Goal: Information Seeking & Learning: Learn about a topic

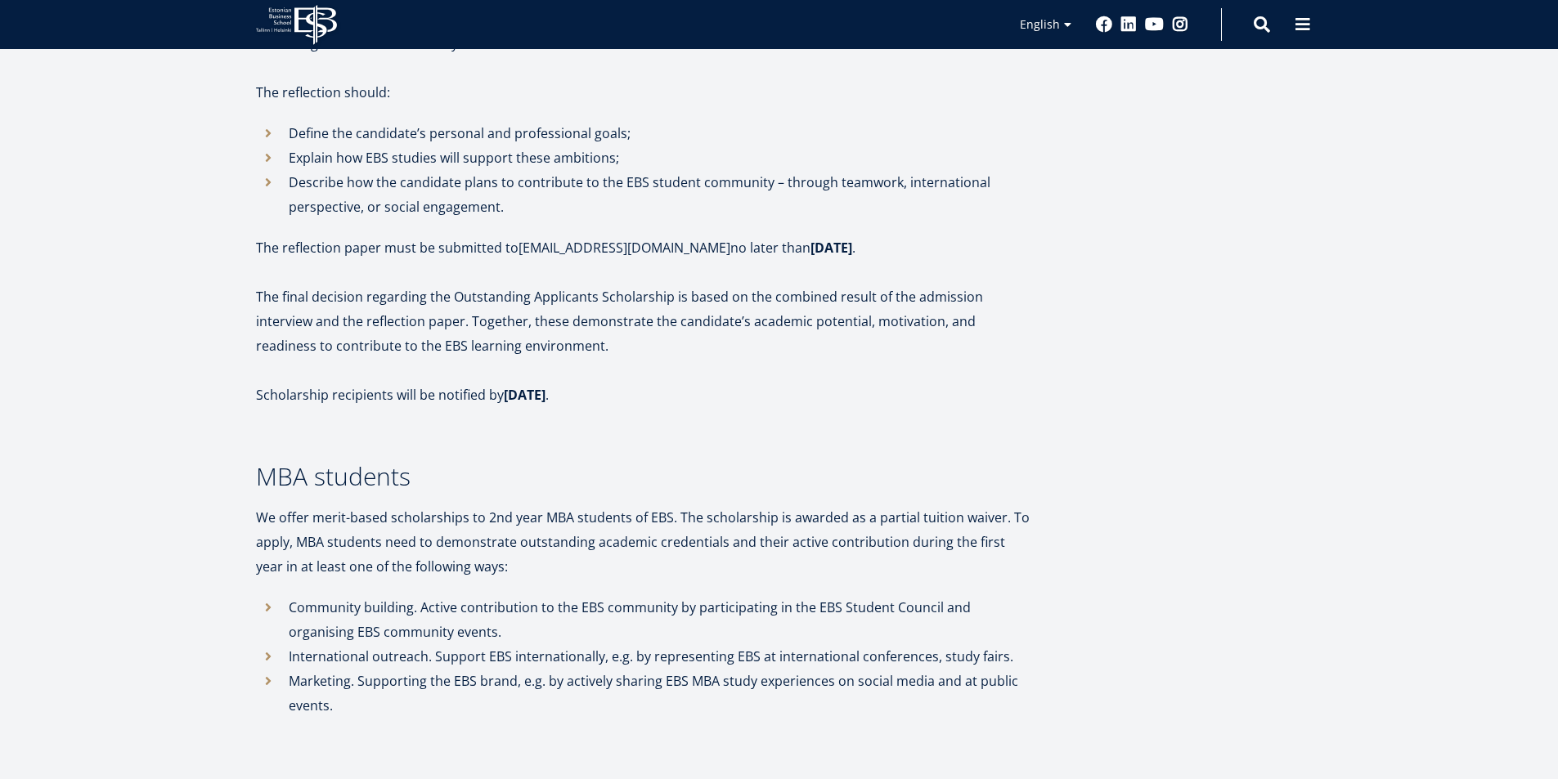
scroll to position [1390, 0]
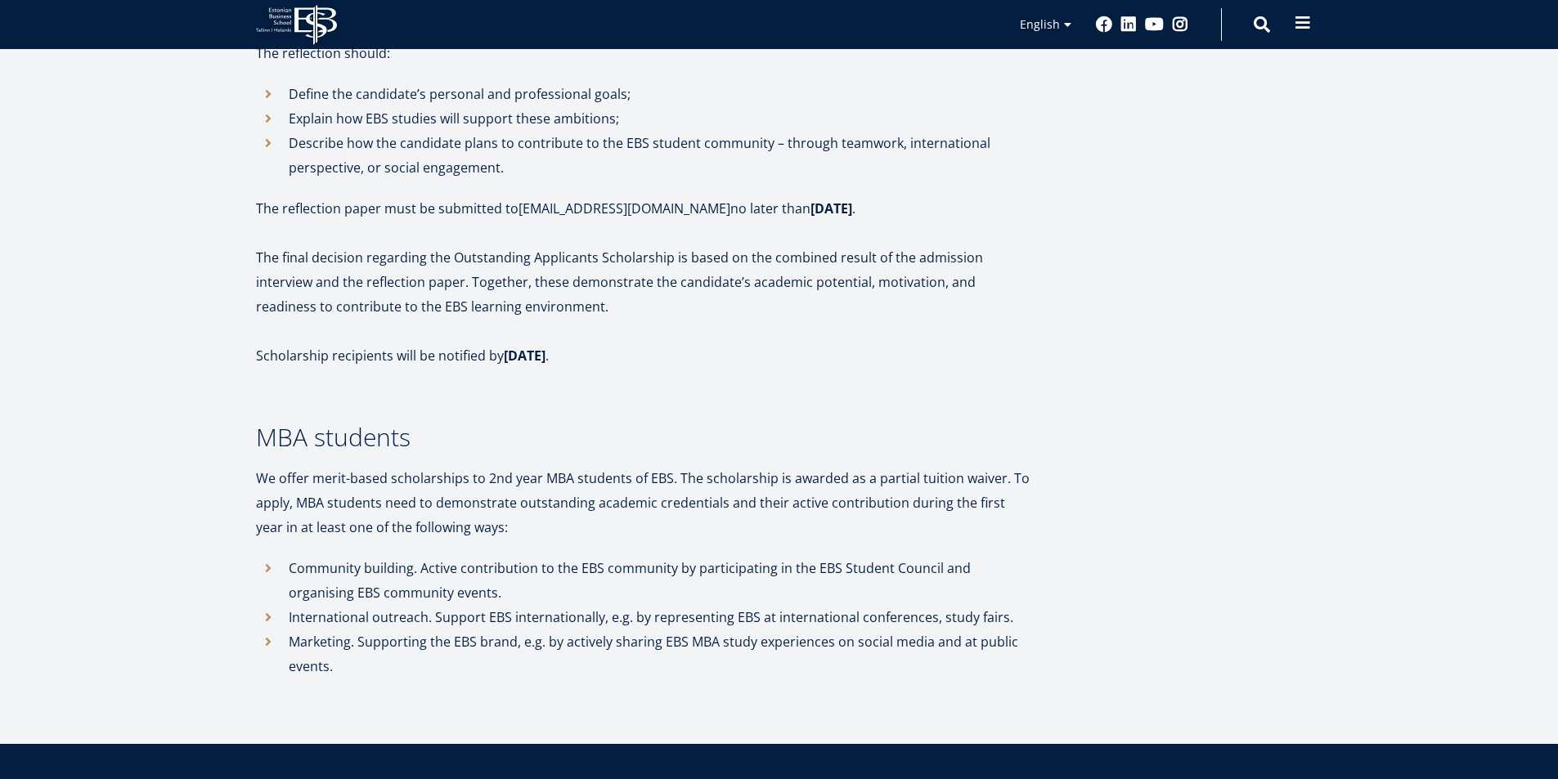
click at [1292, 30] on button at bounding box center [1302, 23] width 33 height 33
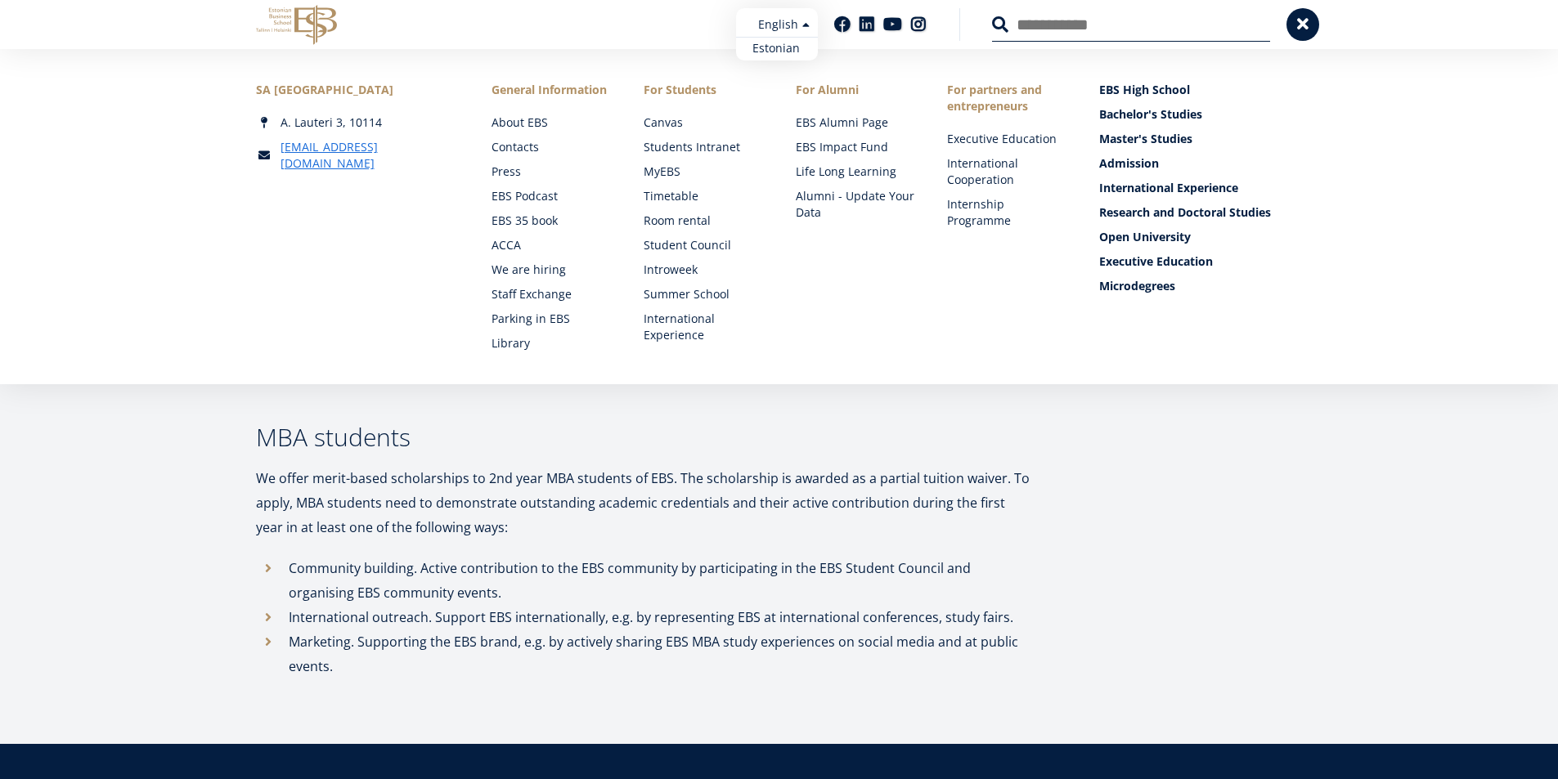
click at [787, 25] on ul "Estonian English" at bounding box center [777, 34] width 82 height 52
click at [787, 52] on link "Estonian" at bounding box center [777, 49] width 82 height 24
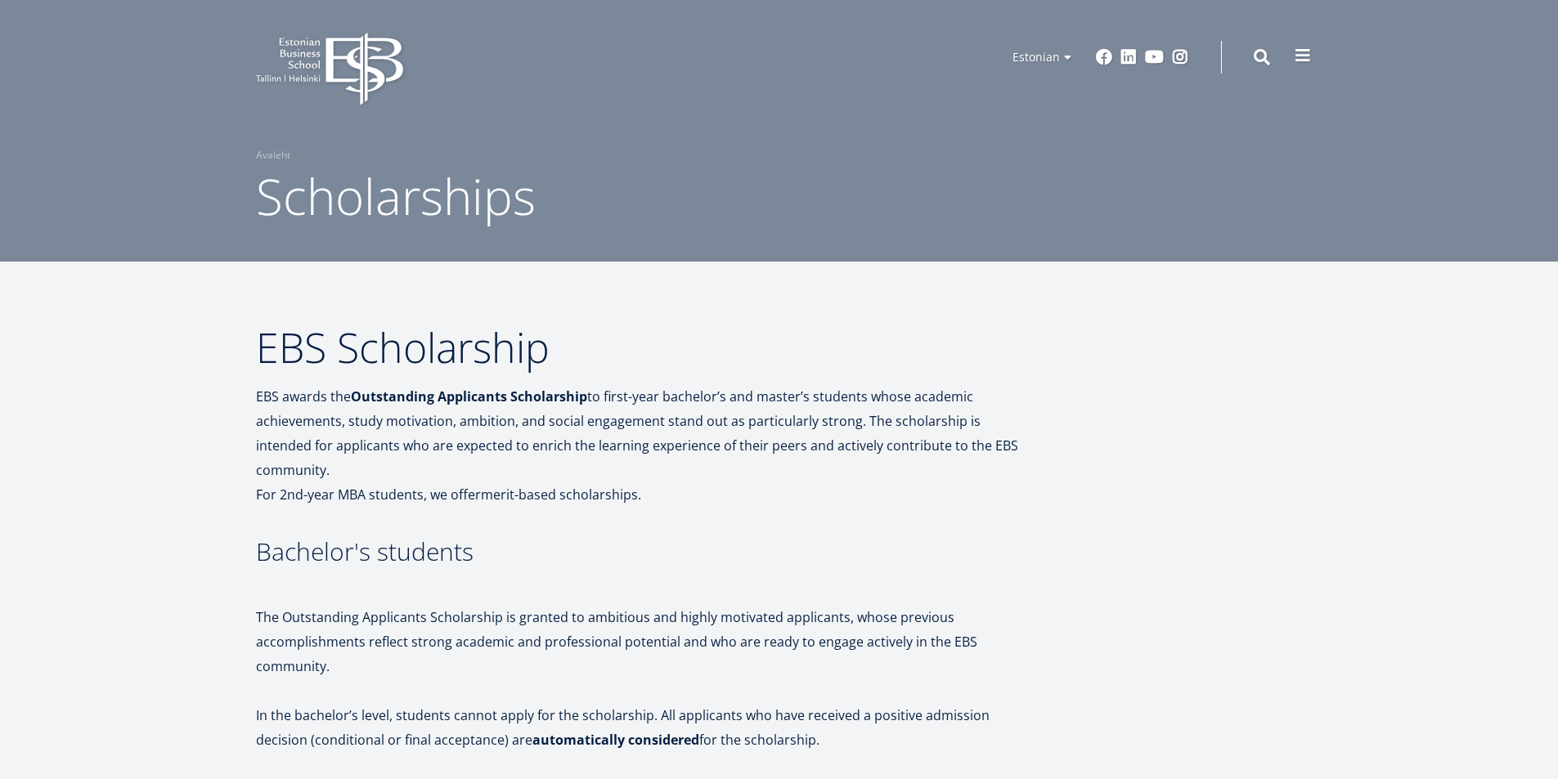
click at [1293, 53] on button at bounding box center [1302, 55] width 33 height 33
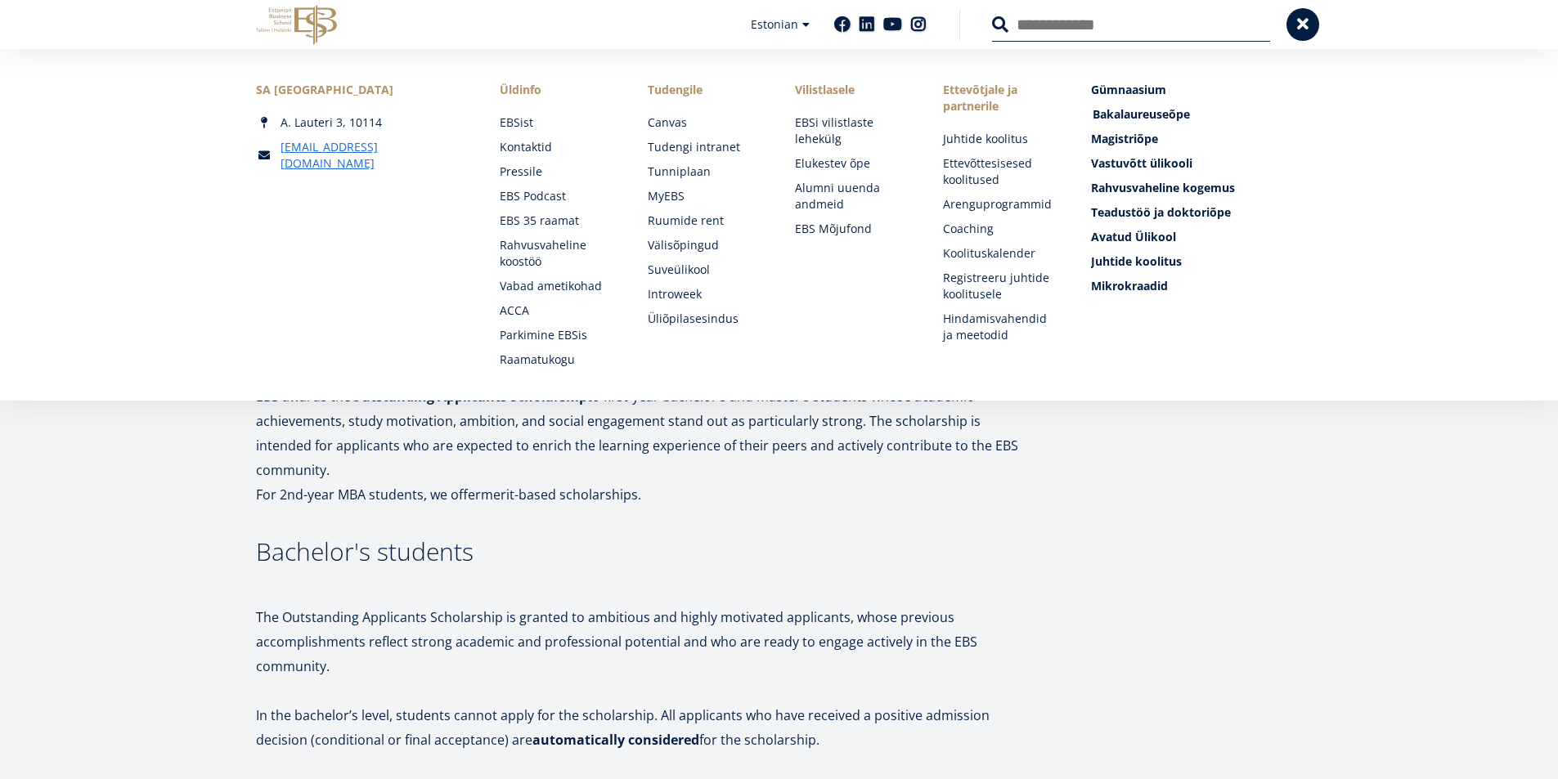
click at [1172, 116] on span "Bakalaureuseõpe Tutvu ja registreeru" at bounding box center [1140, 114] width 97 height 16
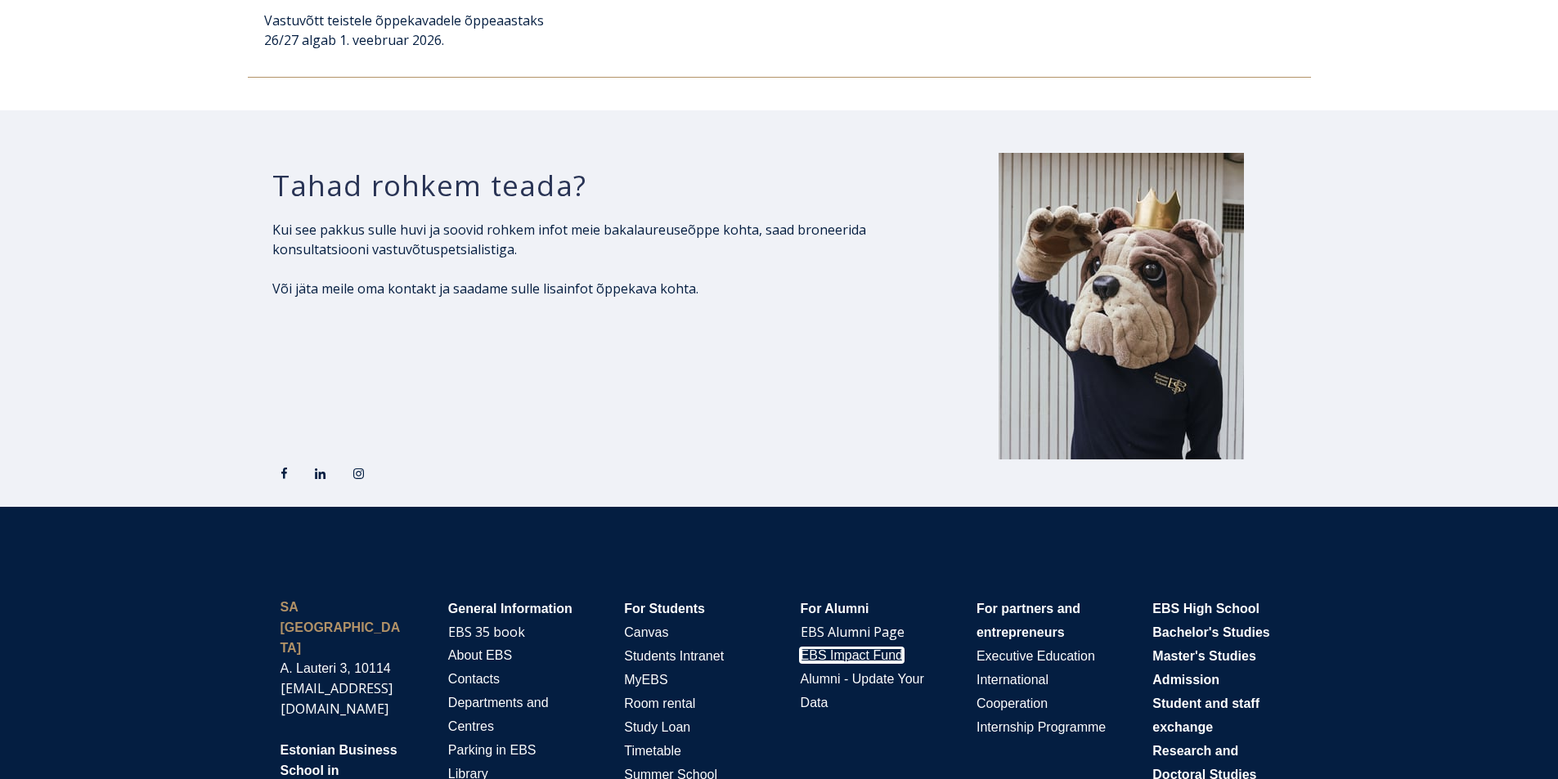
scroll to position [2728, 0]
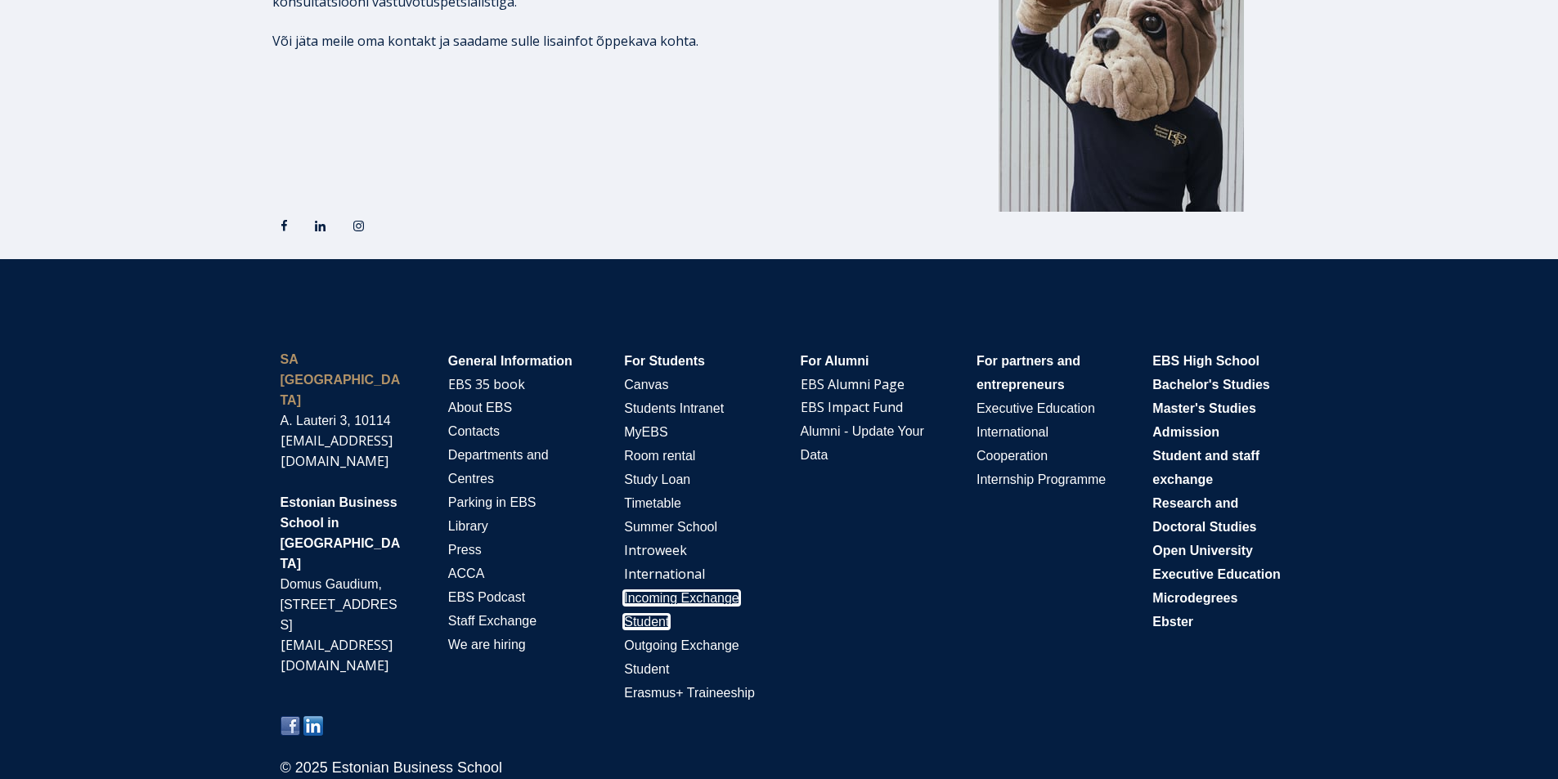
click at [647, 620] on span "Incoming Exchange Student" at bounding box center [681, 610] width 115 height 38
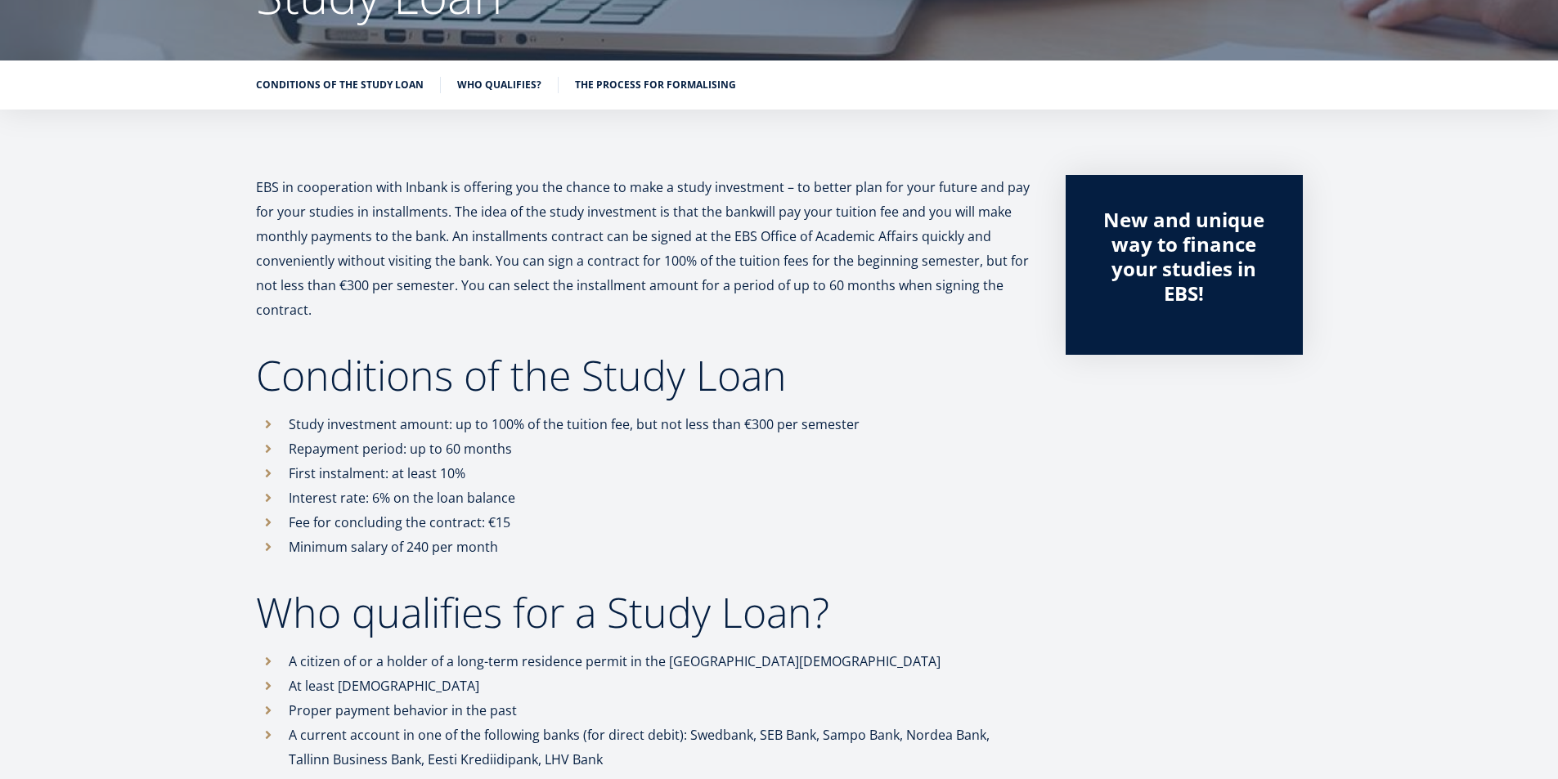
scroll to position [196, 0]
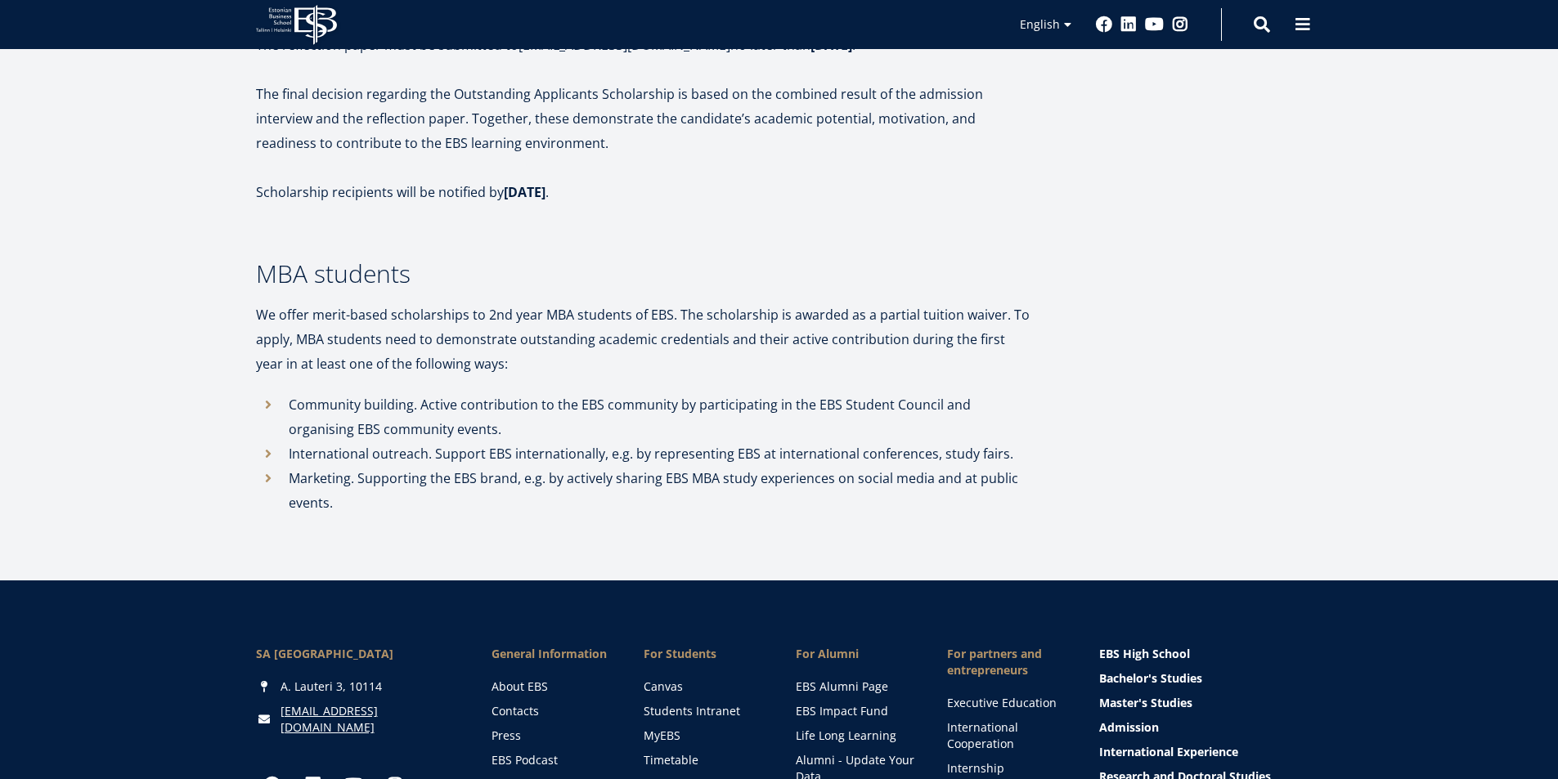
scroll to position [1635, 0]
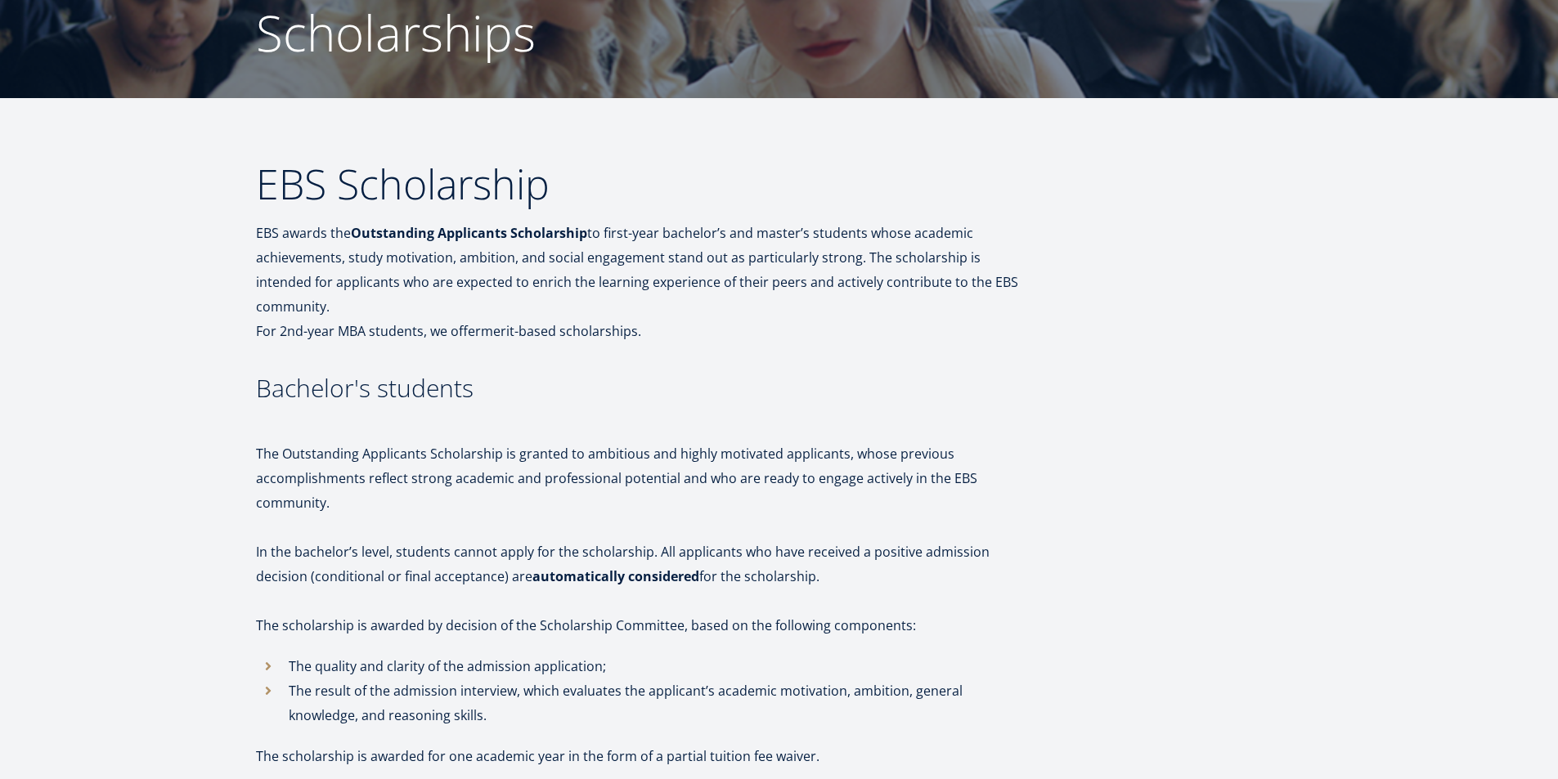
scroll to position [245, 0]
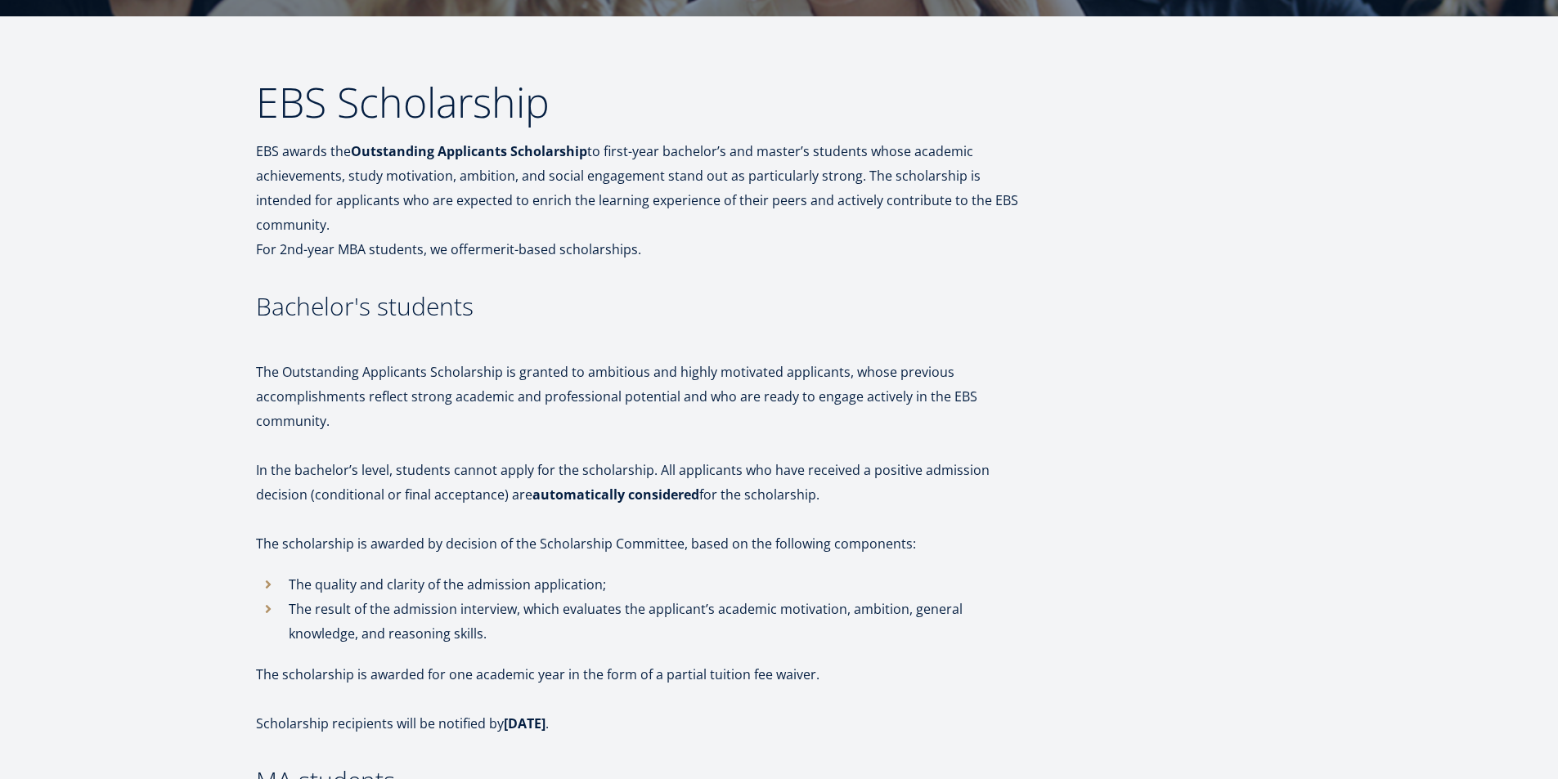
click at [318, 360] on p "The Outstanding Applicants Scholarship is granted to ambitious and highly motiv…" at bounding box center [644, 397] width 777 height 74
copy p "Outstanding Applicants Scholarship"
drag, startPoint x: 318, startPoint y: 345, endPoint x: 455, endPoint y: 352, distance: 137.6
click at [455, 360] on p "The Outstanding Applicants Scholarship is granted to ambitious and highly motiv…" at bounding box center [644, 397] width 777 height 74
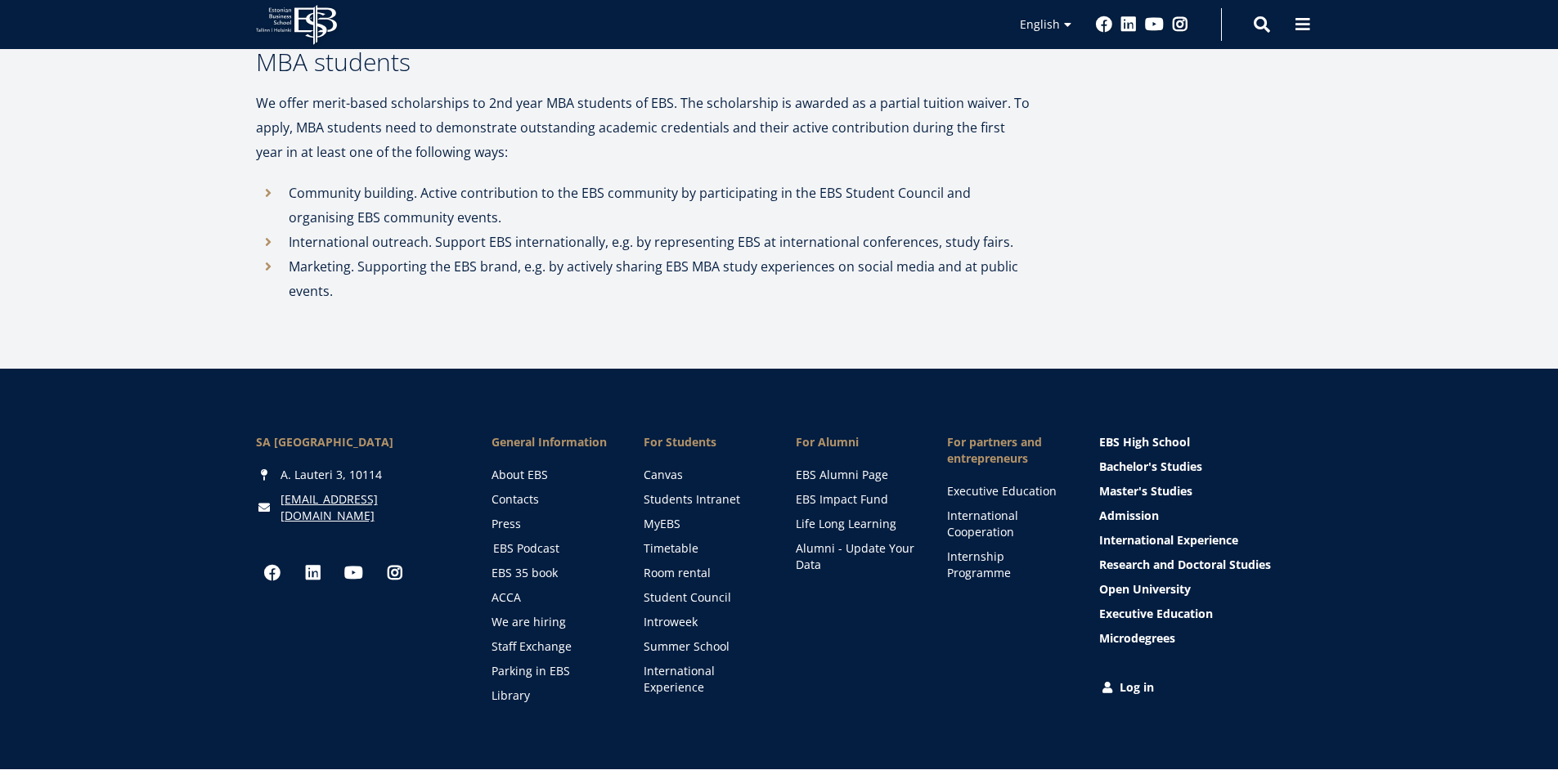
scroll to position [1799, 0]
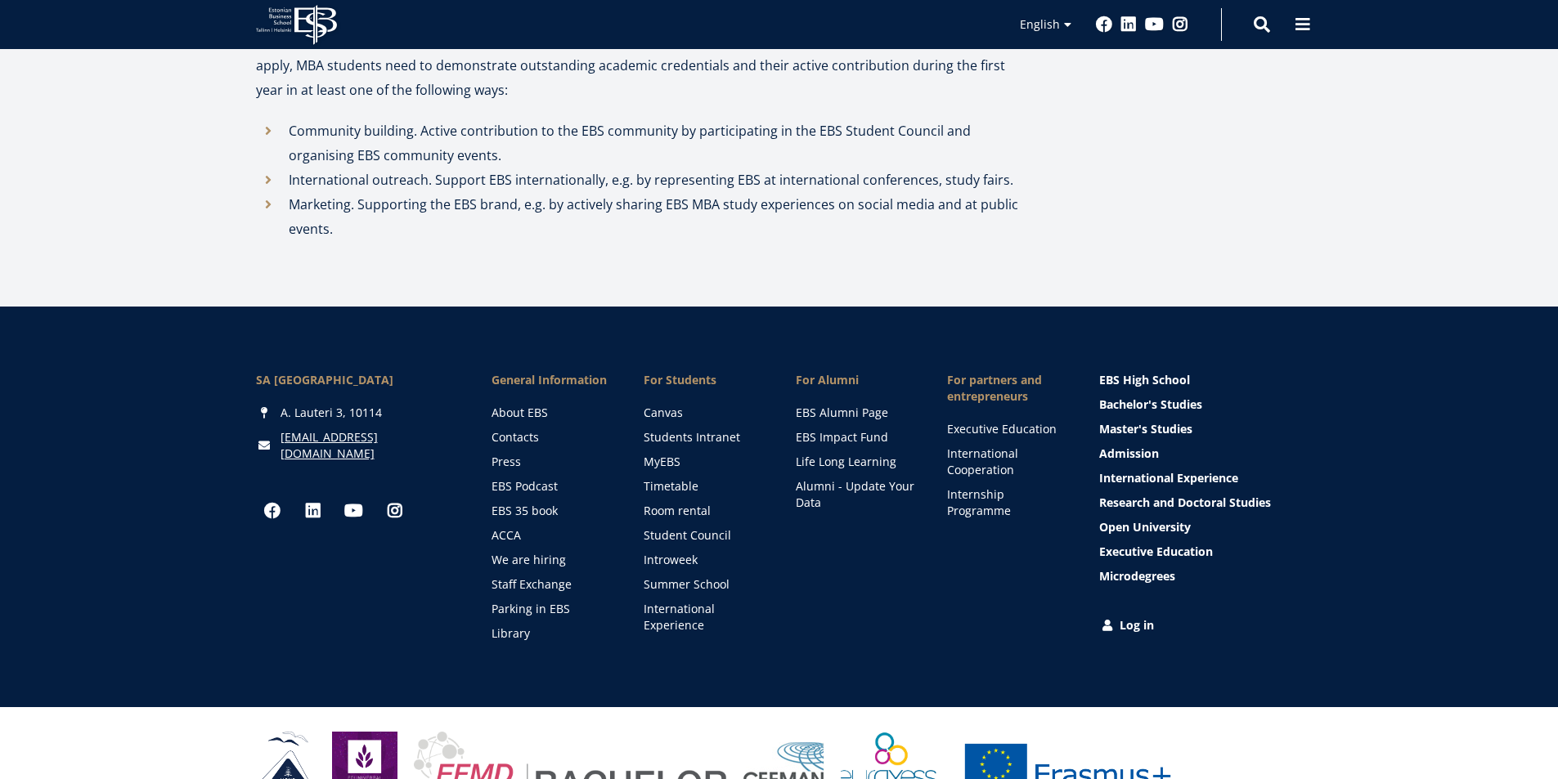
scroll to position [1845, 0]
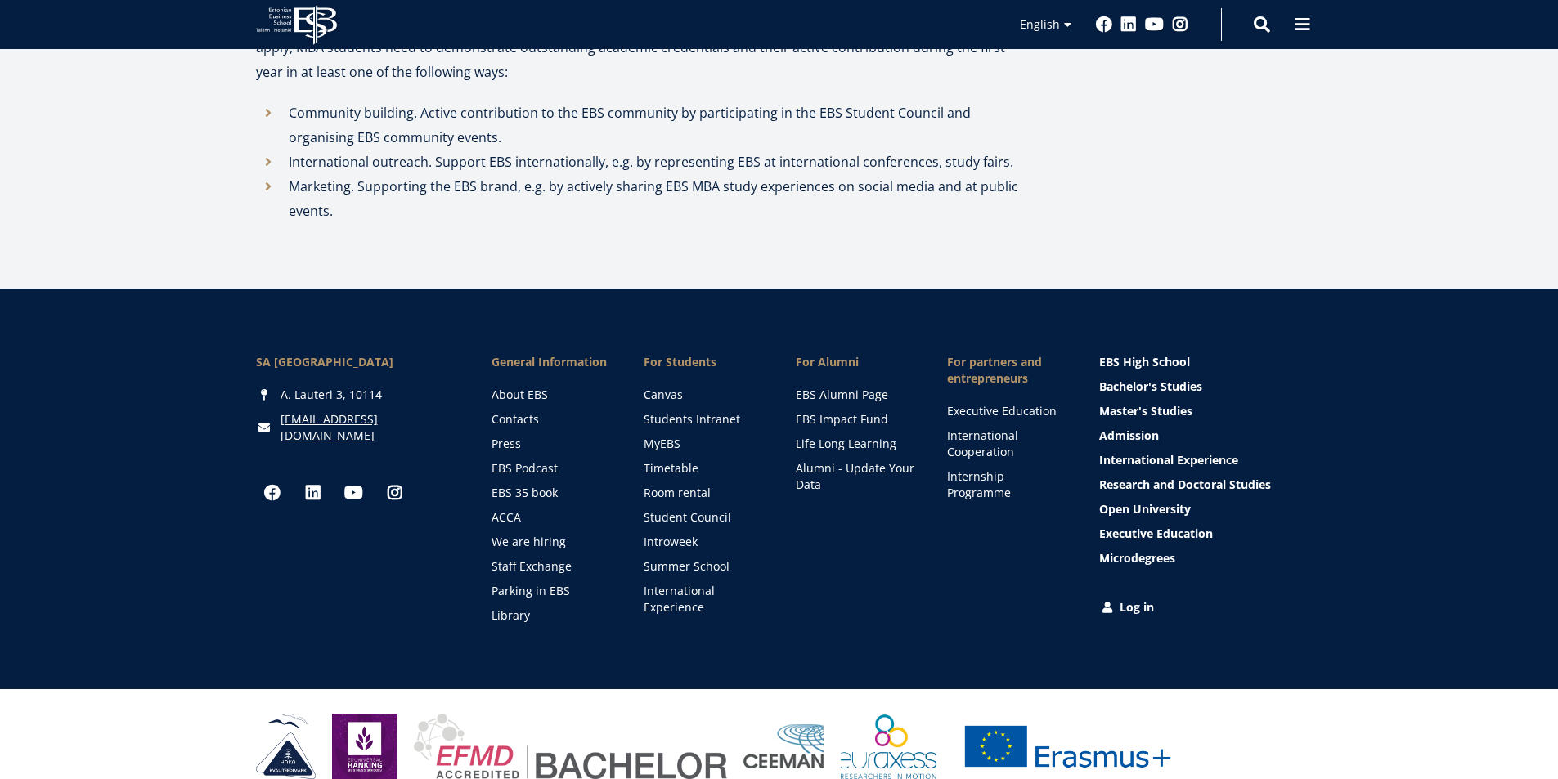
drag, startPoint x: 361, startPoint y: 516, endPoint x: 369, endPoint y: 504, distance: 14.3
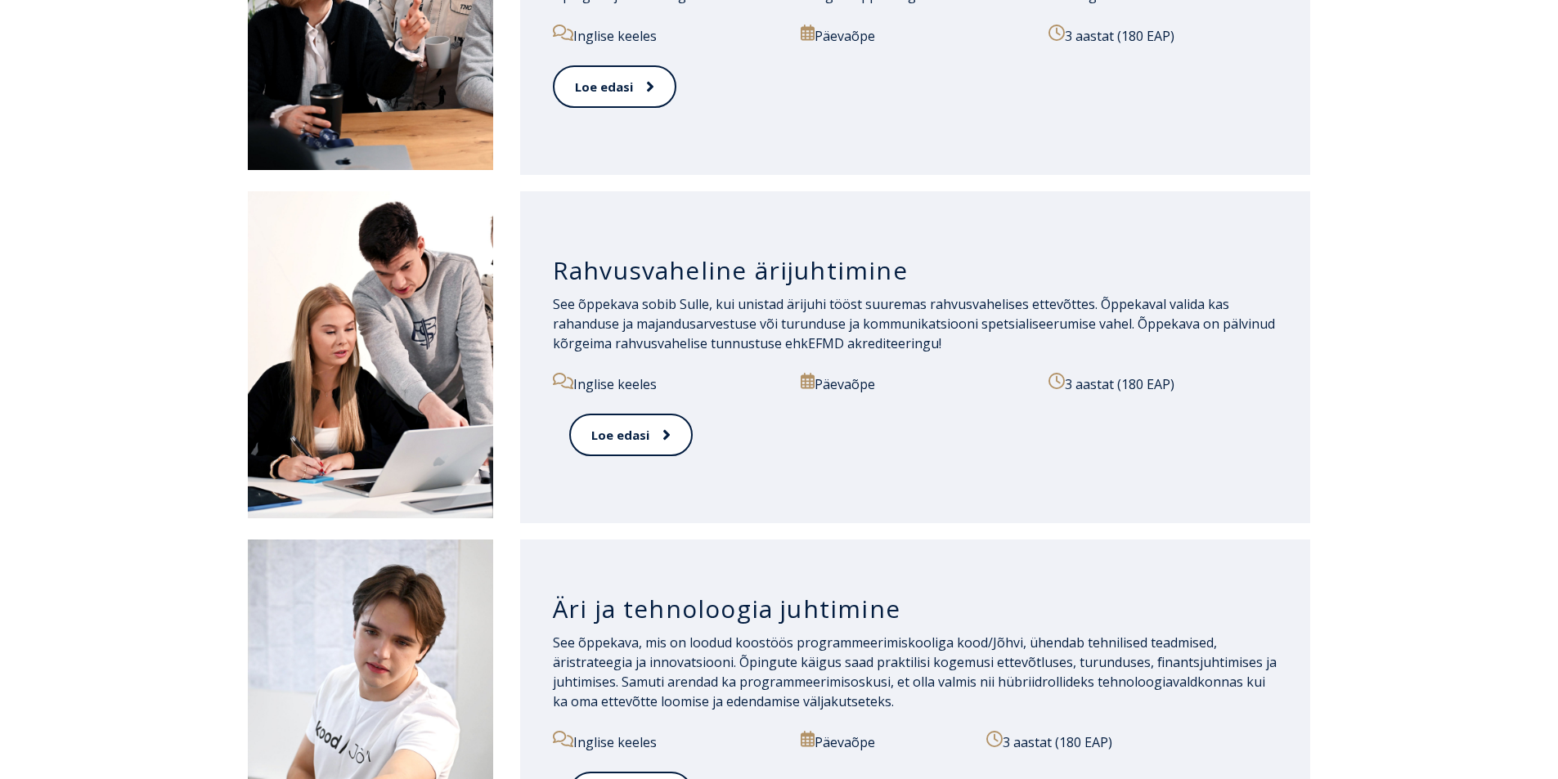
scroll to position [1256, 0]
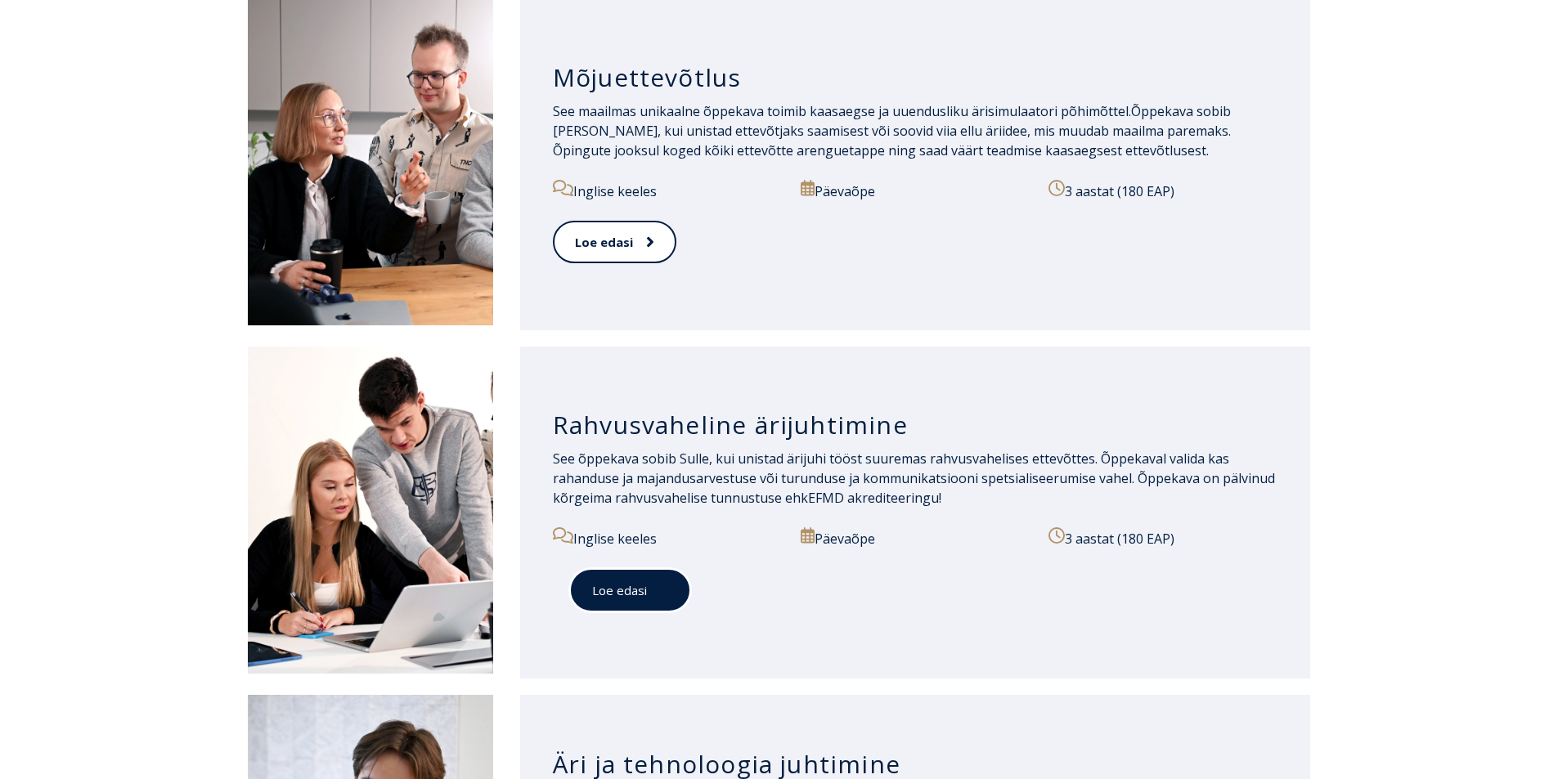
click at [637, 584] on link "Loe edasi" at bounding box center [630, 590] width 122 height 45
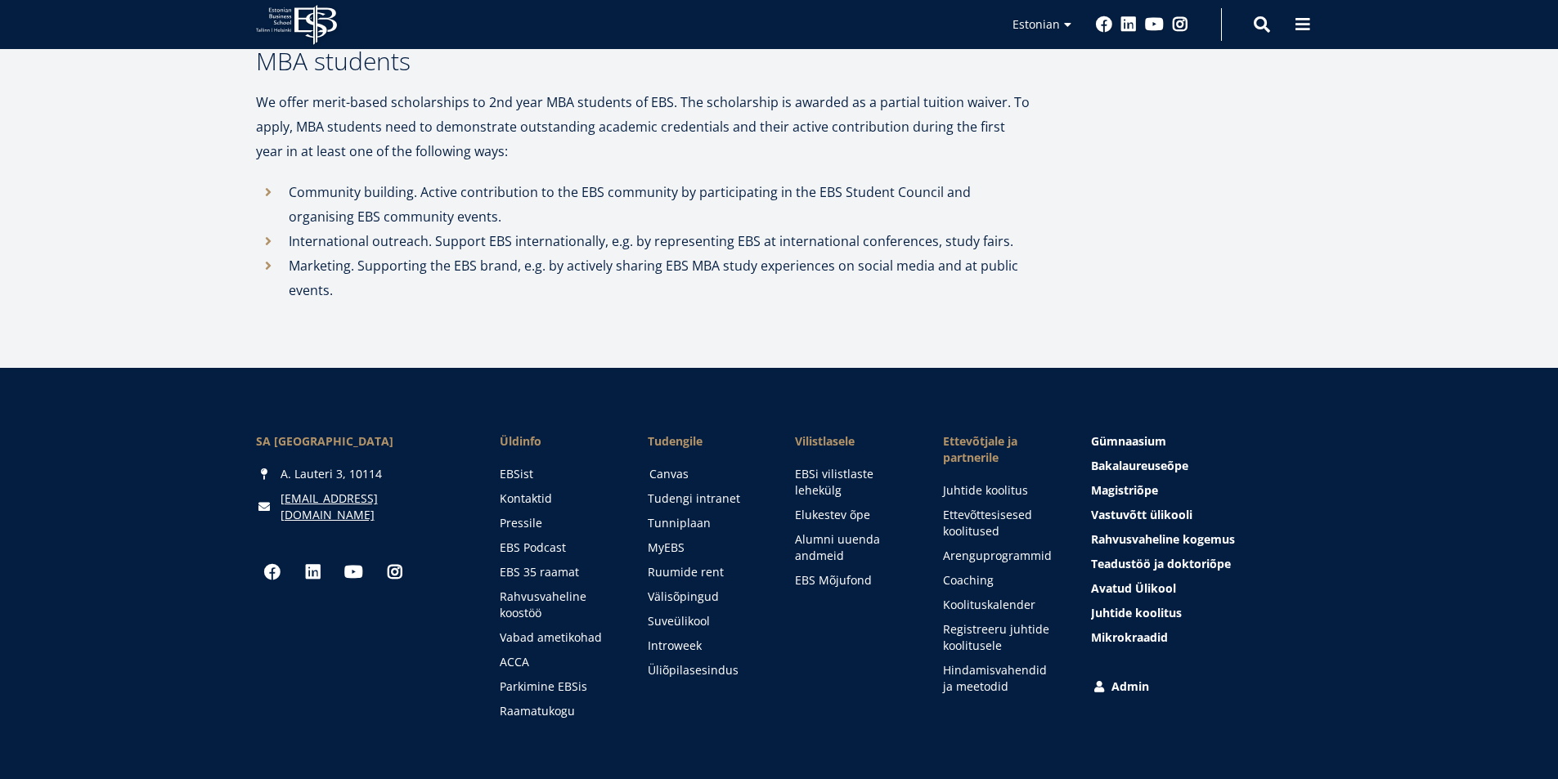
scroll to position [1862, 0]
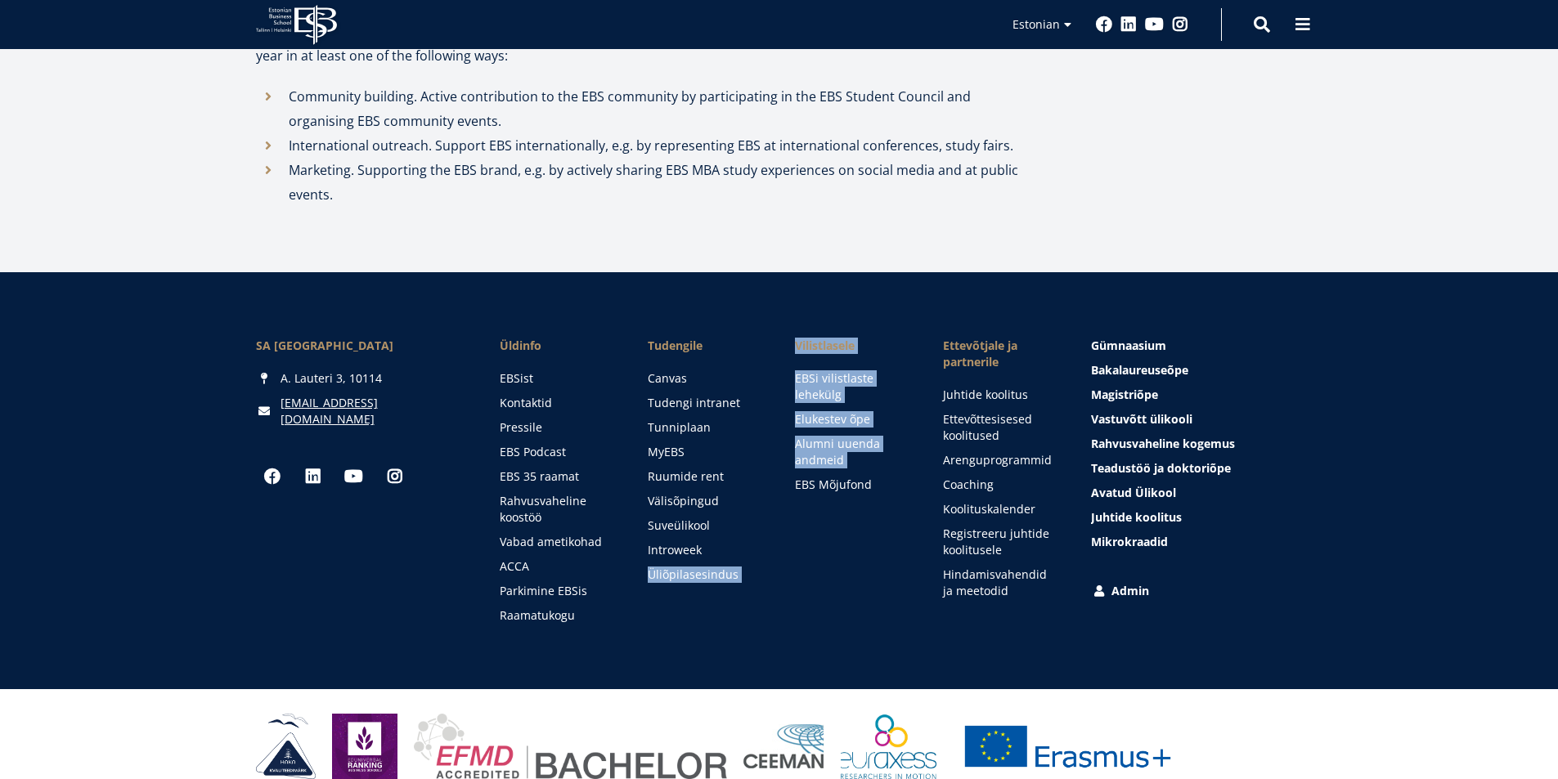
drag, startPoint x: 769, startPoint y: 549, endPoint x: 650, endPoint y: 558, distance: 119.7
click at [650, 558] on ul "Üldinfo EBSist Kontaktid Pressile EBS Podcast EBS 35 raamat Rahvusvaheline koos…" at bounding box center [763, 481] width 592 height 286
click at [738, 587] on li "Tudengile [GEOGRAPHIC_DATA] Tudengi intranet [GEOGRAPHIC_DATA] MyEBS Ruumide re…" at bounding box center [689, 481] width 148 height 286
click at [763, 626] on div "SA [GEOGRAPHIC_DATA] [PERSON_NAME] 3, 10114 [EMAIL_ADDRESS][DOMAIN_NAME] Social…" at bounding box center [779, 480] width 1558 height 417
drag, startPoint x: 766, startPoint y: 608, endPoint x: 771, endPoint y: 599, distance: 11.0
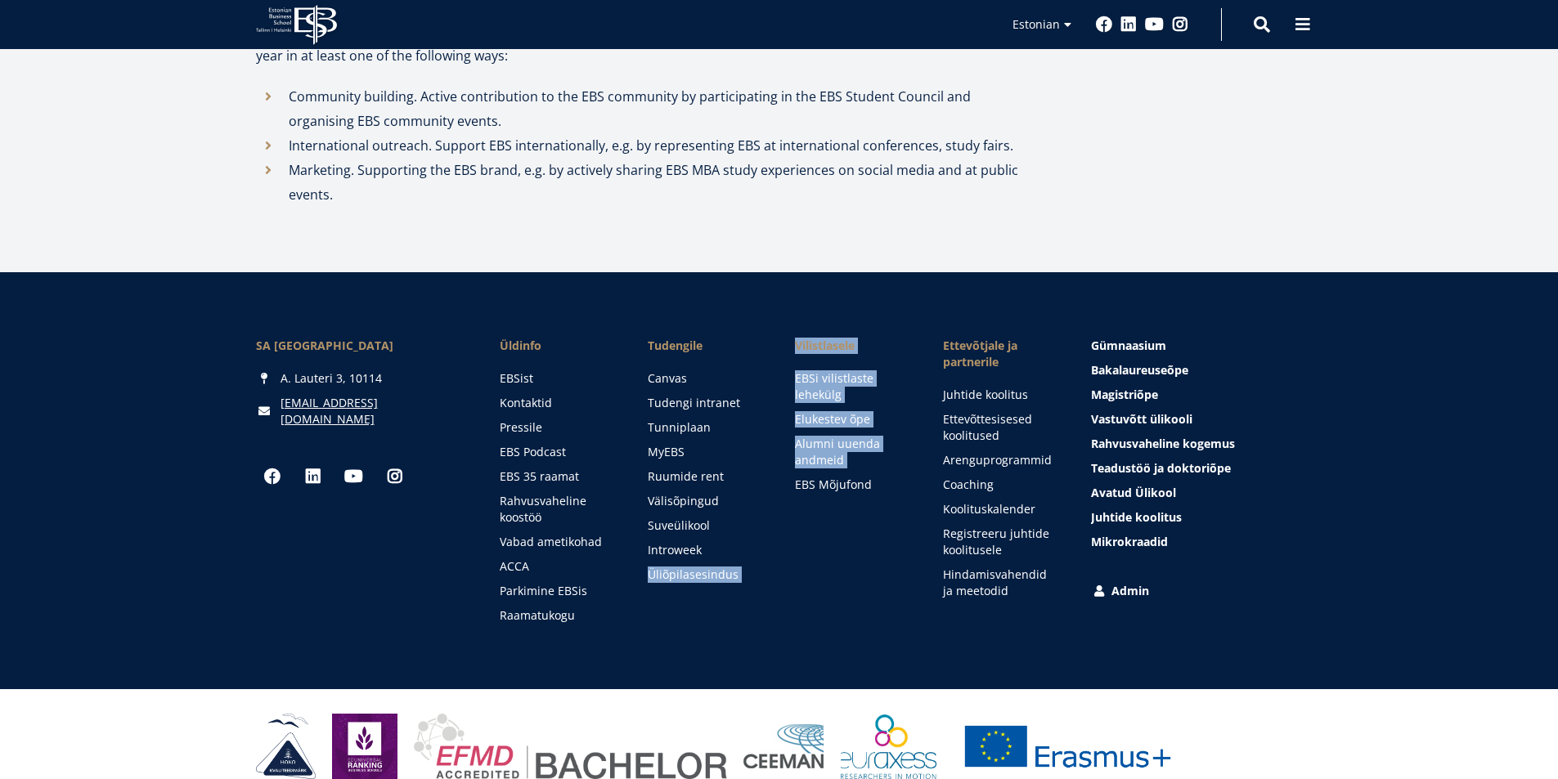
click at [766, 608] on div "SA [GEOGRAPHIC_DATA] [PERSON_NAME] 3, 10114 [EMAIL_ADDRESS][DOMAIN_NAME] Social…" at bounding box center [779, 480] width 1558 height 417
click at [773, 594] on li "Vilistlasele EBSi vilistlaste lehekülg Elukestev õpe Alumni uuenda andmeid EBS …" at bounding box center [836, 481] width 148 height 286
click at [795, 567] on li "Vilistlasele EBSi vilistlaste lehekülg Elukestev õpe Alumni uuenda andmeid EBS …" at bounding box center [836, 481] width 148 height 286
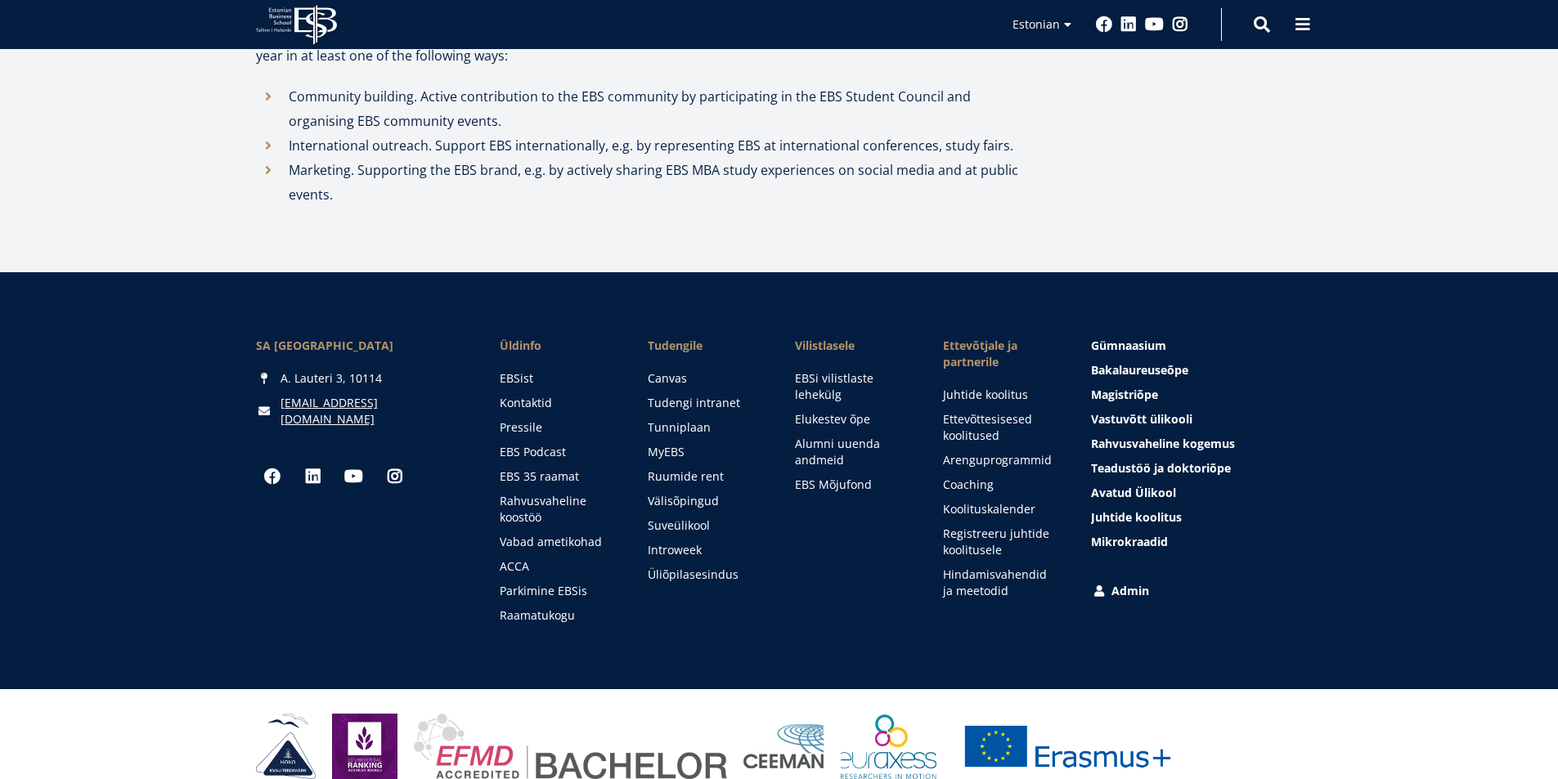
click at [800, 564] on li "Vilistlasele EBSi vilistlaste lehekülg Elukestev õpe Alumni uuenda andmeid EBS …" at bounding box center [836, 481] width 148 height 286
drag, startPoint x: 749, startPoint y: 572, endPoint x: 642, endPoint y: 568, distance: 107.2
click at [642, 568] on li "Tudengile [GEOGRAPHIC_DATA] Tudengi intranet [GEOGRAPHIC_DATA] MyEBS Ruumide re…" at bounding box center [689, 481] width 148 height 286
copy link "Üliõpilasesindus"
